Goal: Transaction & Acquisition: Purchase product/service

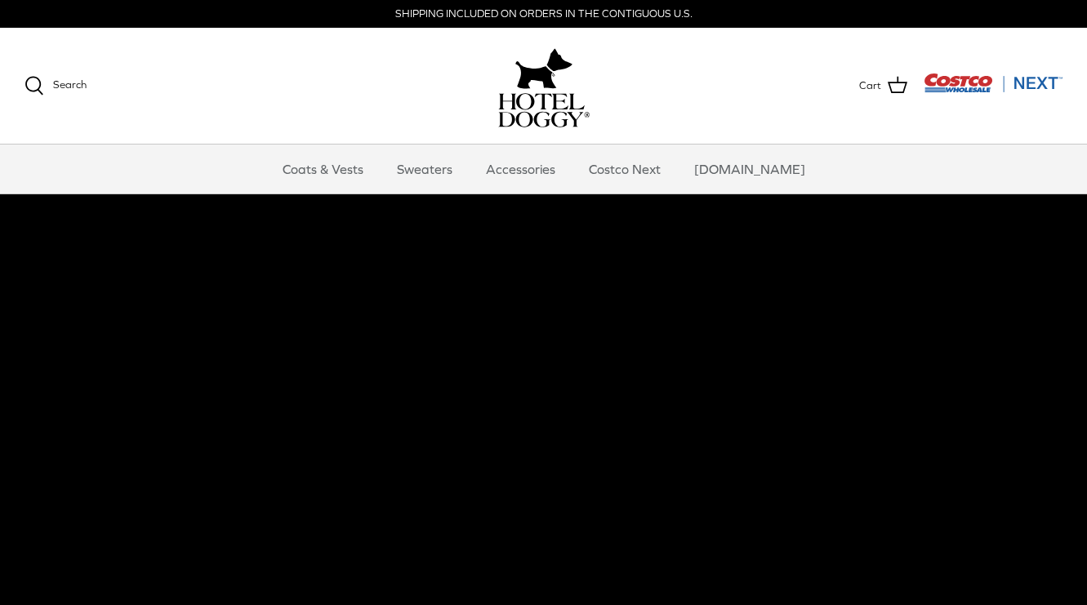
click at [556, 355] on video at bounding box center [543, 480] width 1087 height 572
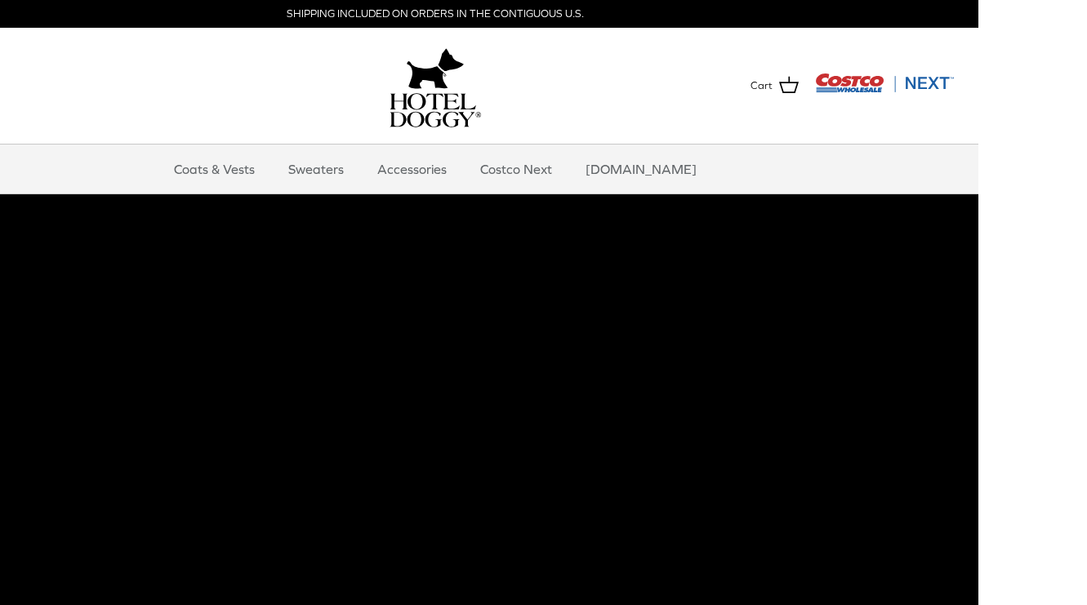
scroll to position [0, 110]
click at [266, 174] on link "Coats & Vests" at bounding box center [214, 169] width 110 height 49
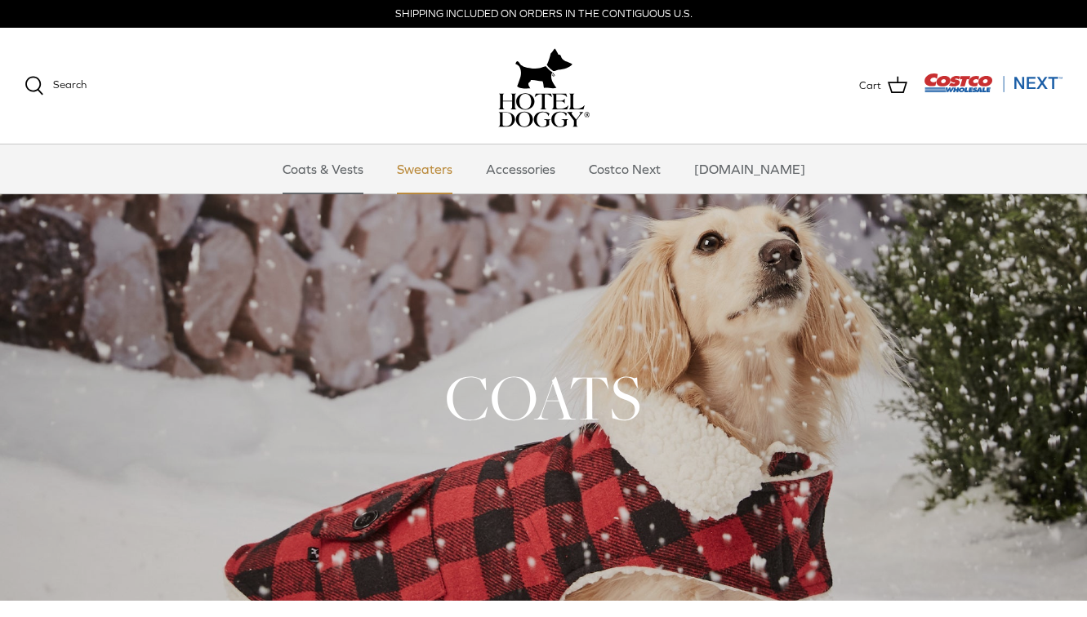
click at [426, 175] on link "Sweaters" at bounding box center [424, 169] width 85 height 49
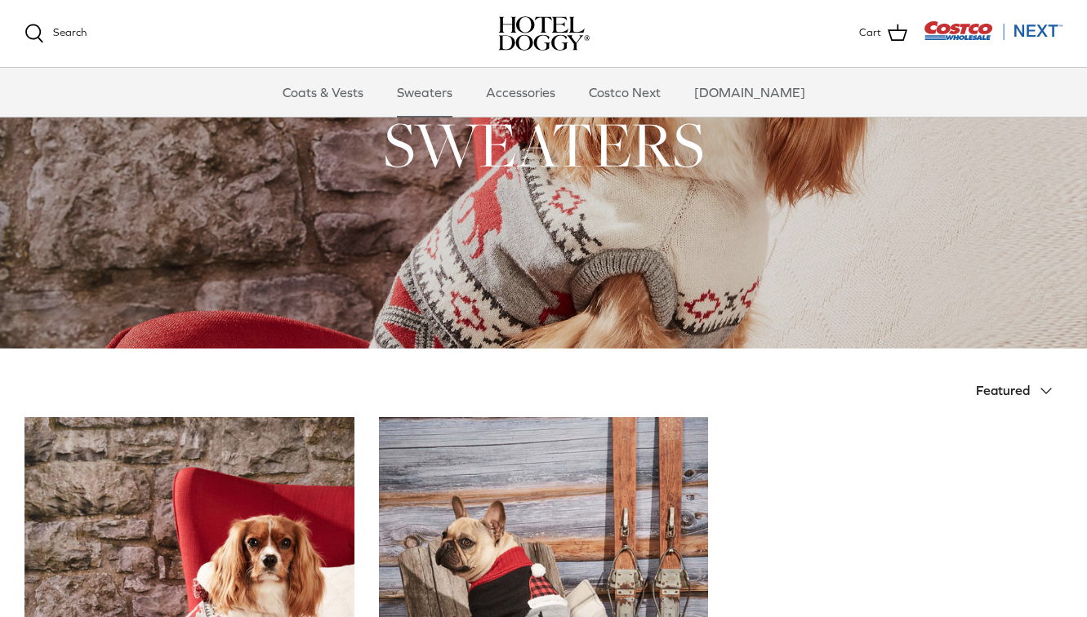
scroll to position [81, 0]
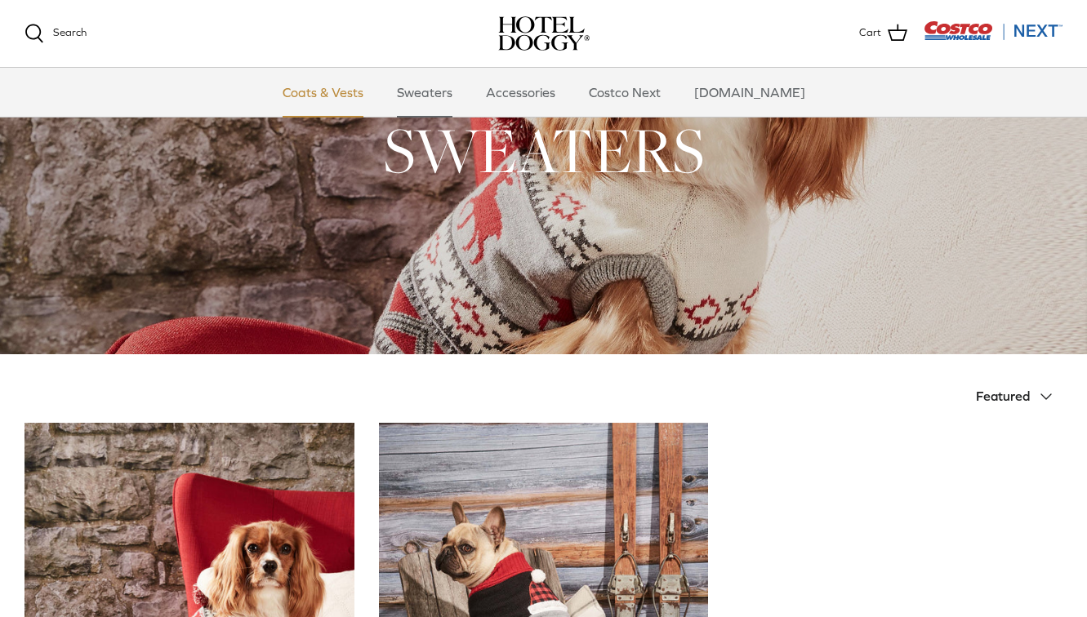
click at [363, 99] on link "Coats & Vests" at bounding box center [323, 92] width 110 height 49
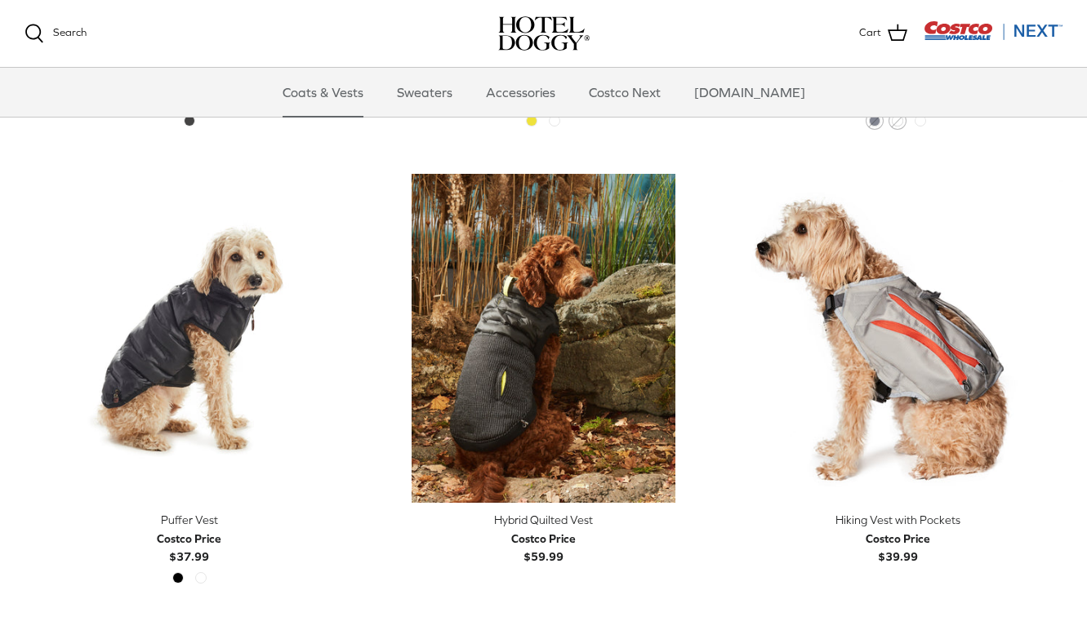
scroll to position [2632, 0]
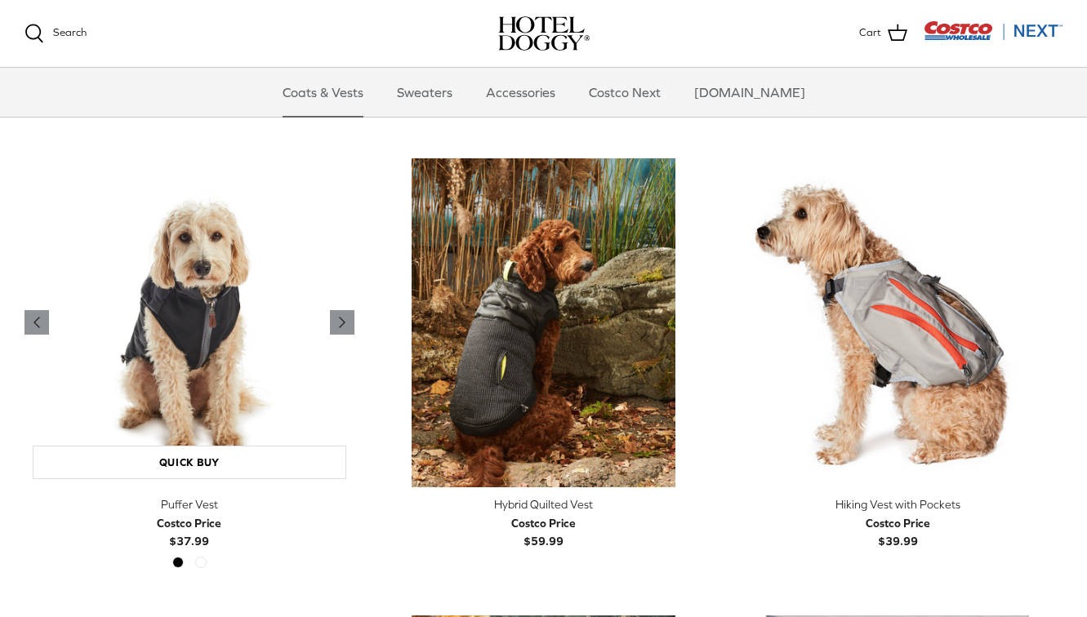
click at [220, 309] on img "Puffer Vest" at bounding box center [189, 323] width 330 height 330
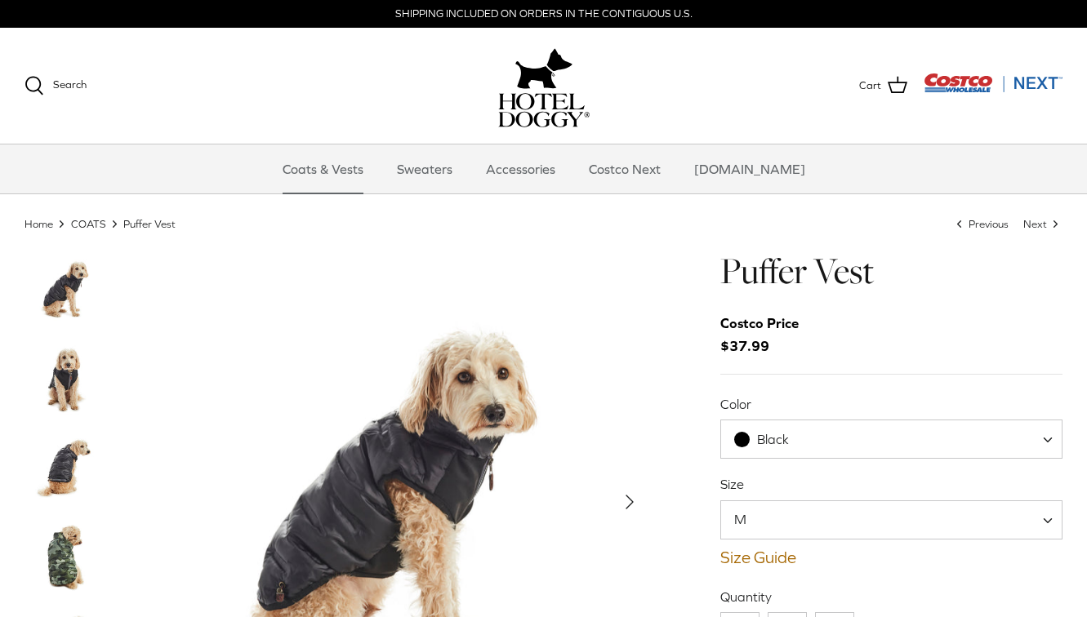
click at [81, 557] on img "Thumbnail Link" at bounding box center [65, 559] width 82 height 82
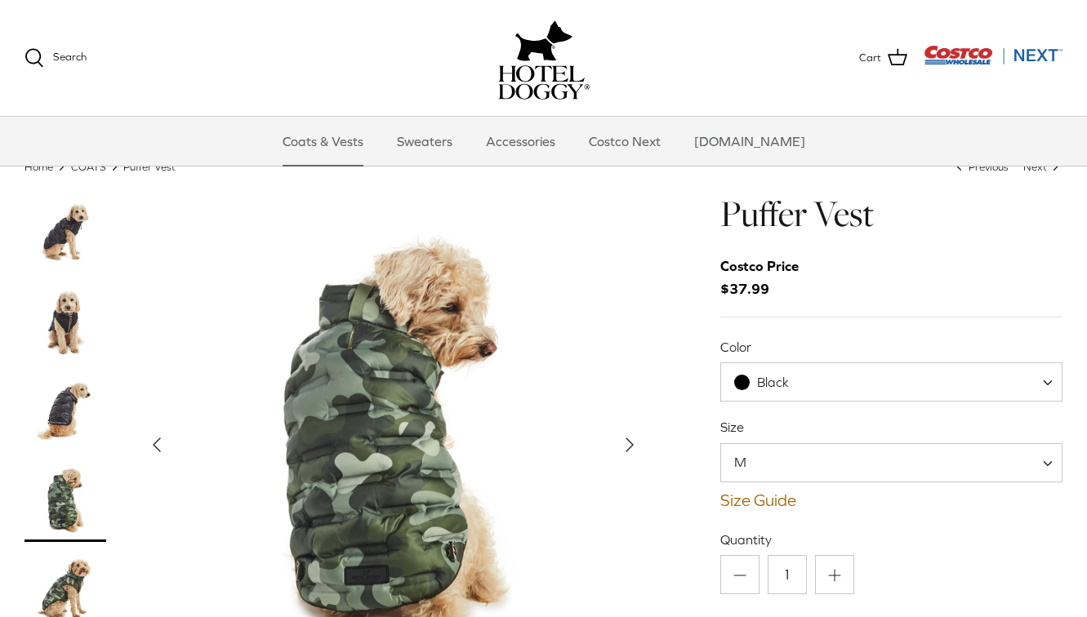
scroll to position [69, 0]
